Goal: Task Accomplishment & Management: Manage account settings

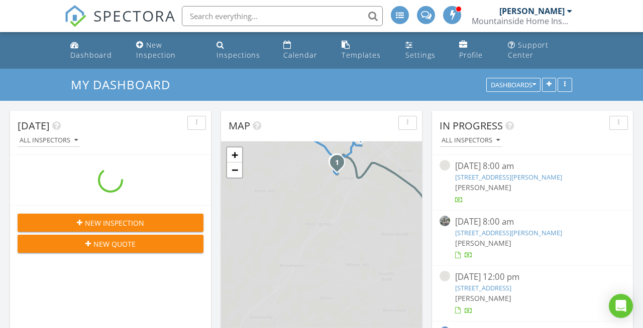
scroll to position [915, 643]
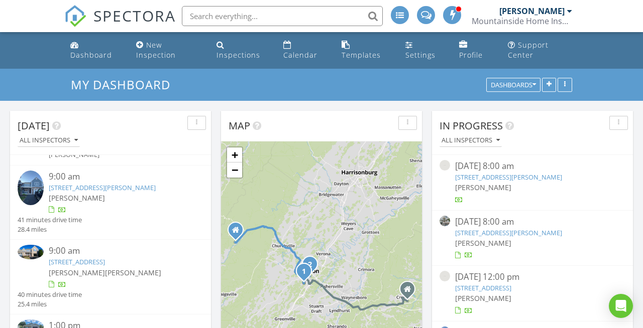
scroll to position [31, 0]
click at [122, 247] on div "9:00 am" at bounding box center [119, 252] width 140 height 13
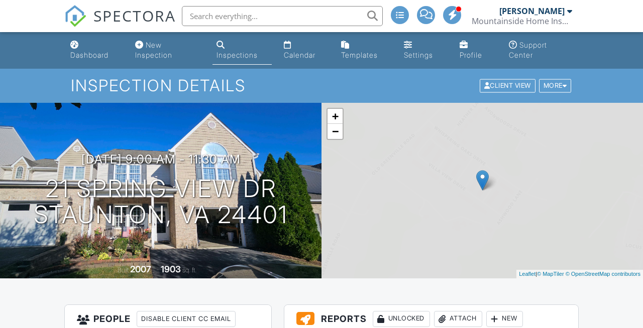
scroll to position [109, 0]
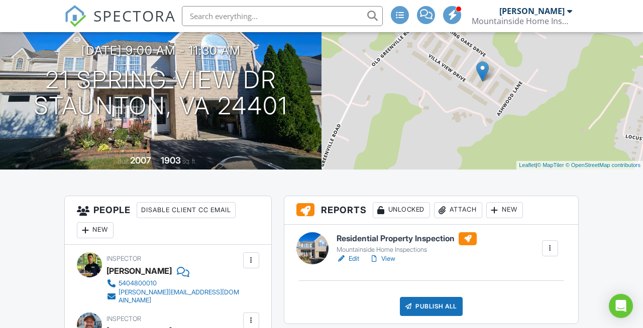
click at [254, 316] on div at bounding box center [251, 321] width 10 height 10
click at [250, 316] on div at bounding box center [251, 321] width 10 height 10
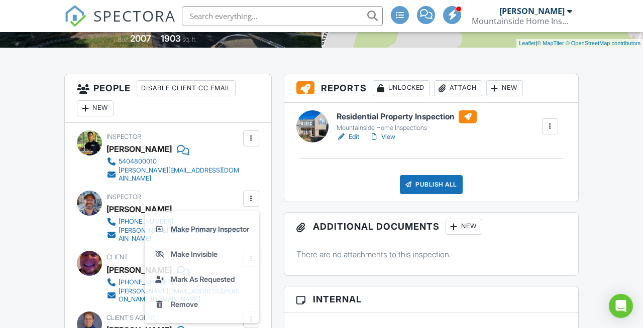
scroll to position [0, 0]
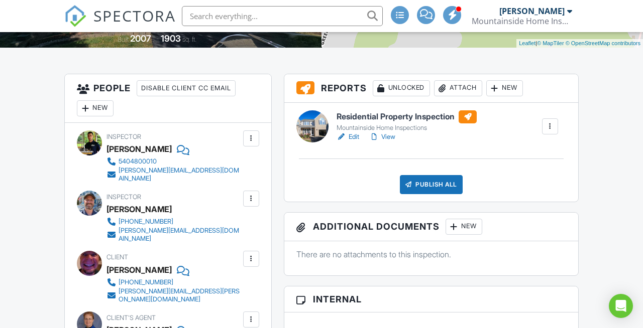
click at [250, 198] on div at bounding box center [251, 199] width 10 height 10
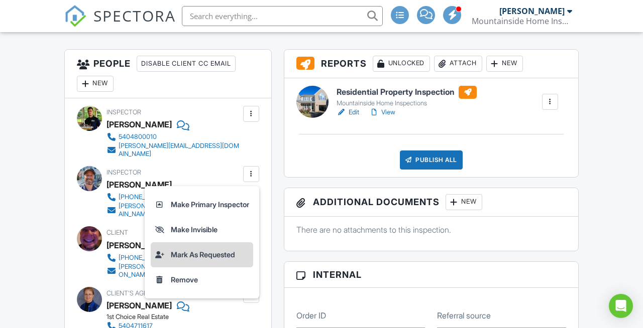
scroll to position [262, 0]
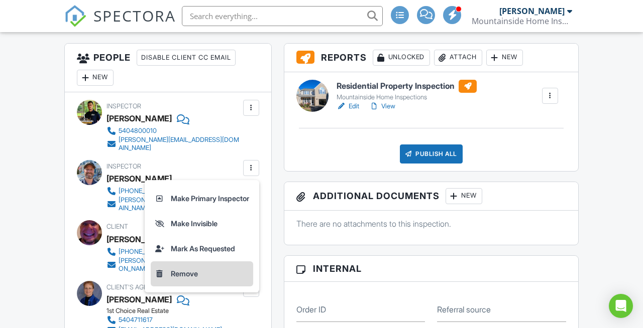
click at [180, 275] on li "Remove" at bounding box center [202, 274] width 102 height 25
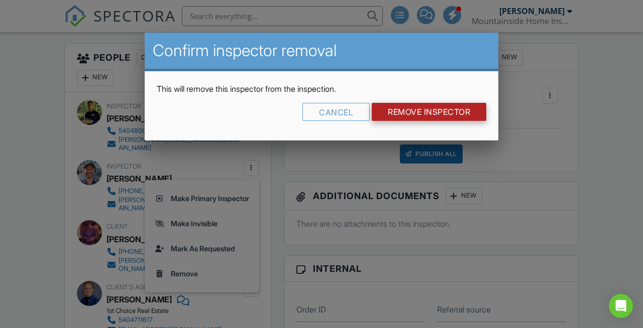
click at [394, 113] on input "Remove Inspector" at bounding box center [429, 112] width 115 height 18
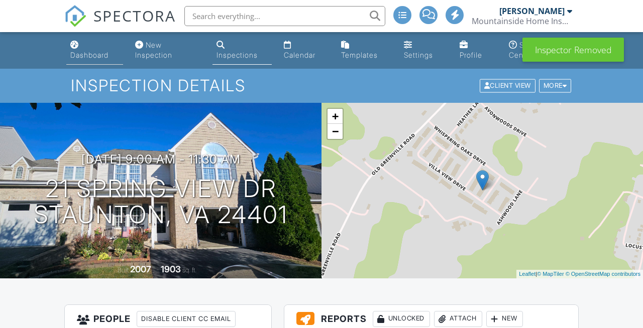
click at [98, 56] on div "Dashboard" at bounding box center [89, 55] width 38 height 9
click at [98, 53] on div at bounding box center [321, 164] width 643 height 328
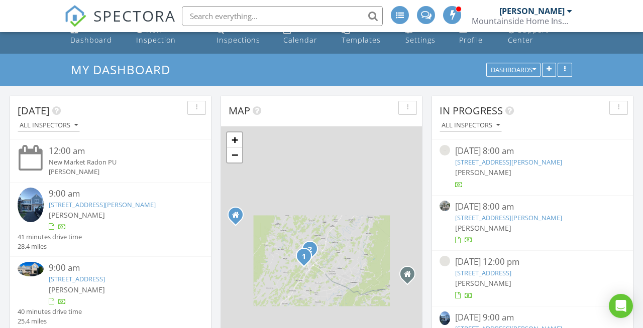
scroll to position [36, 0]
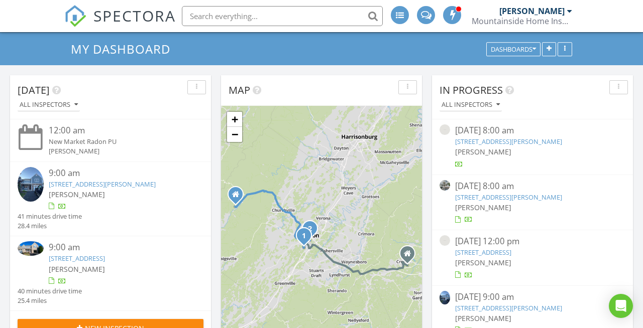
click at [109, 181] on link "[STREET_ADDRESS][PERSON_NAME]" at bounding box center [102, 184] width 107 height 9
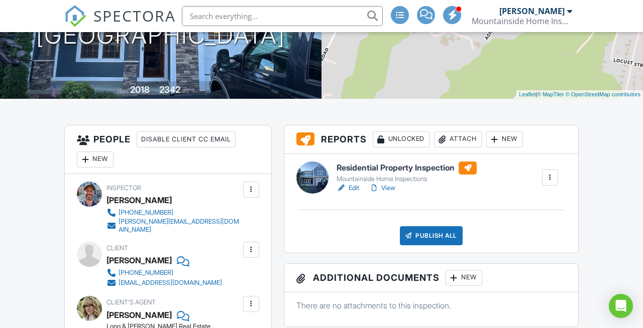
click at [353, 189] on link "Edit" at bounding box center [348, 188] width 23 height 10
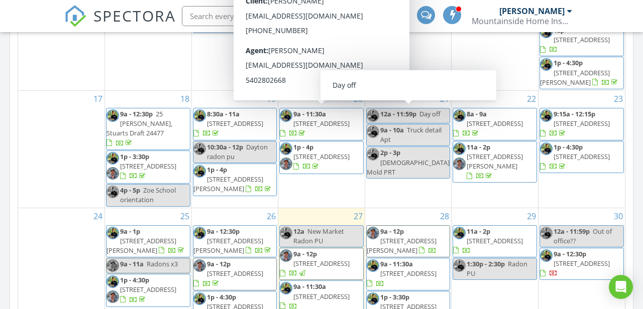
scroll to position [503, 0]
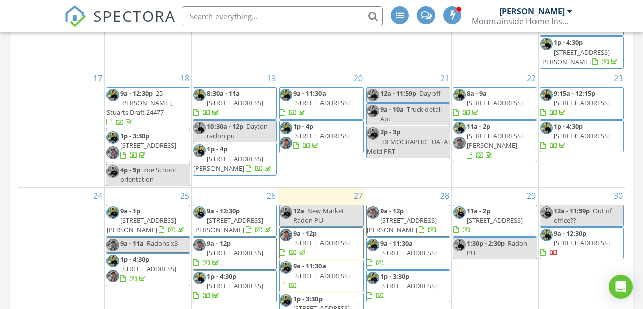
click at [418, 216] on span "2892 Rutlege Rd , Rockingham 22801" at bounding box center [402, 225] width 70 height 19
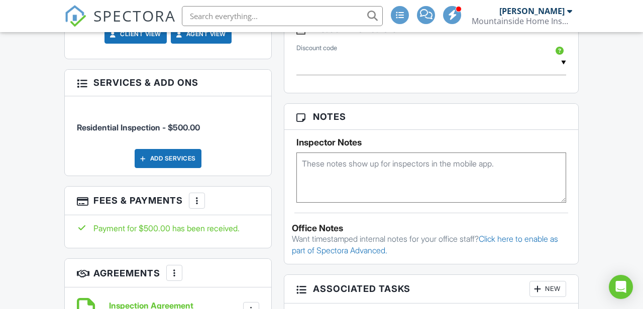
click at [437, 163] on textarea at bounding box center [431, 178] width 270 height 50
click at [475, 162] on textarea at bounding box center [431, 178] width 270 height 50
type textarea "Code: 3371"
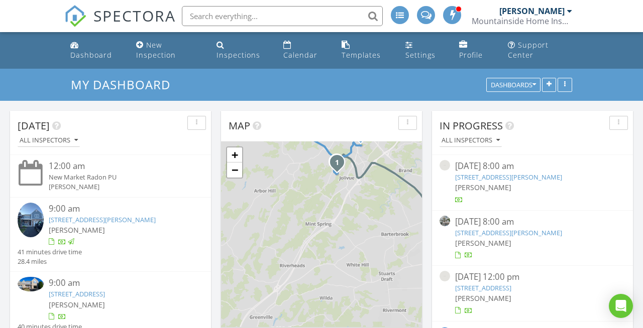
scroll to position [915, 643]
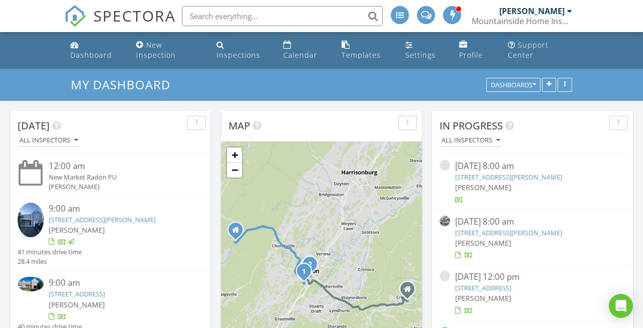
click at [135, 216] on link "18 Spring View Dr, Staunton, VA 24401" at bounding box center [102, 219] width 107 height 9
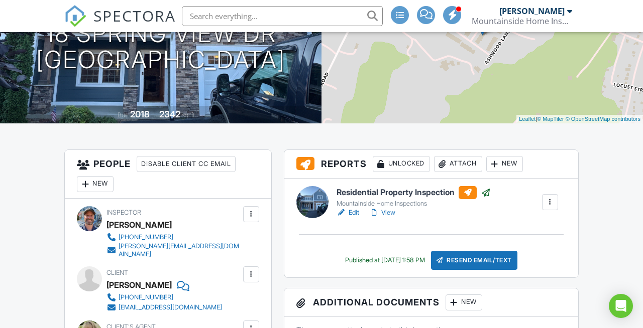
click at [354, 211] on link "Edit" at bounding box center [348, 213] width 23 height 10
